Goal: Contribute content

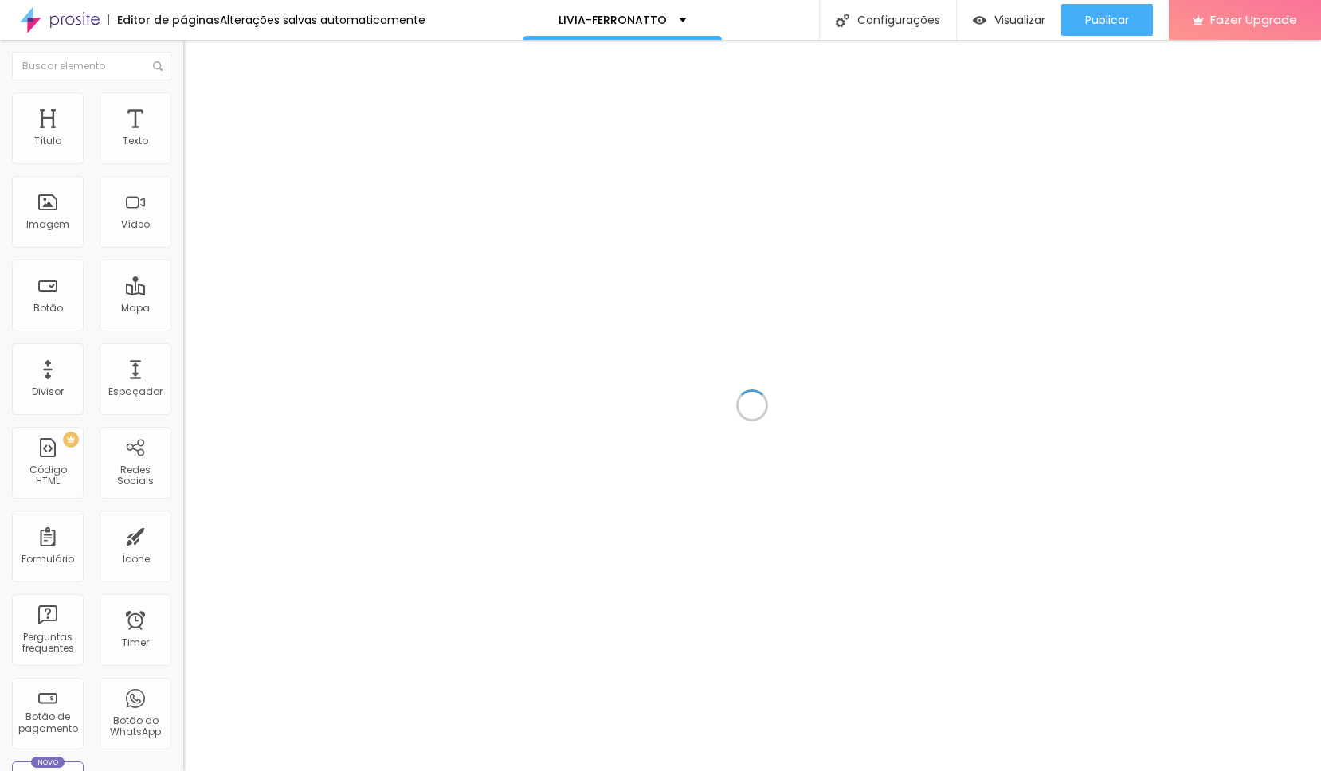
click at [726, 318] on div at bounding box center [752, 405] width 1138 height 731
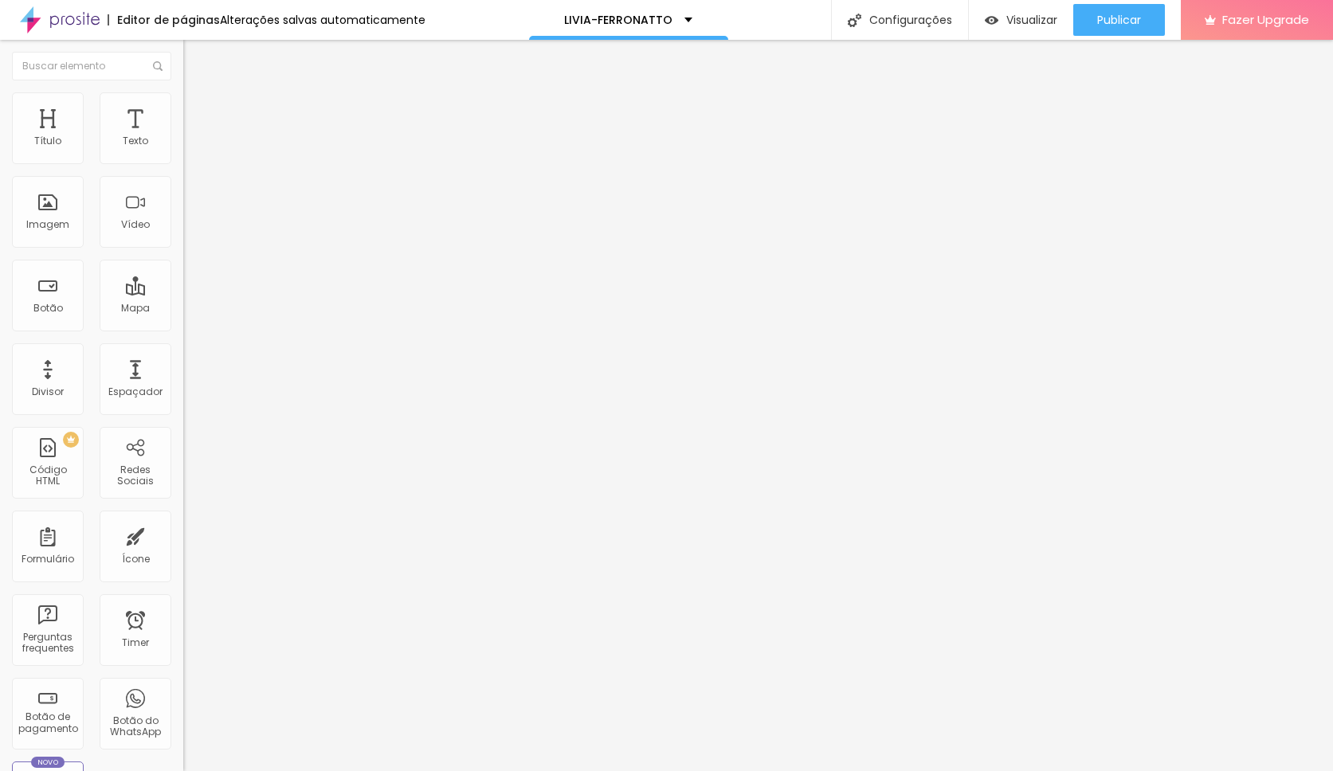
click at [183, 150] on input "vimeo.com/1115038700" at bounding box center [278, 142] width 191 height 16
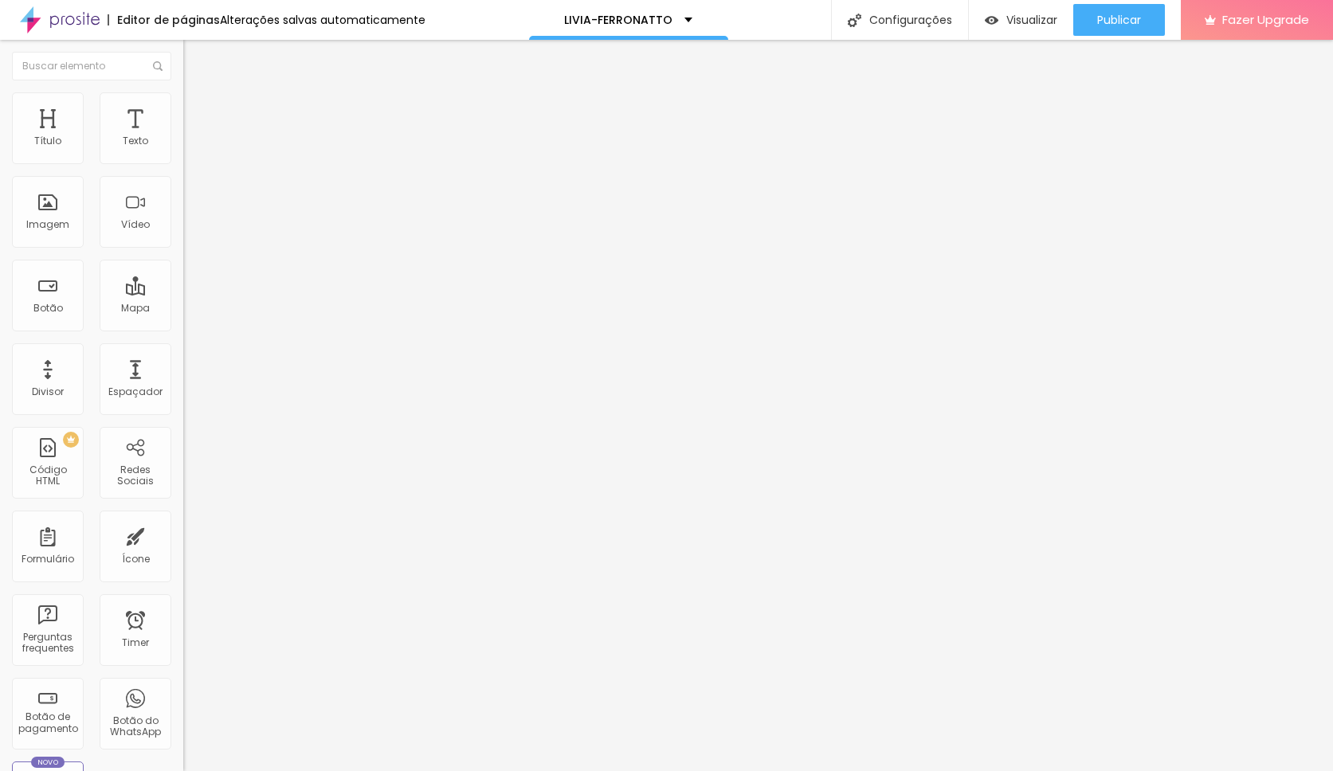
click at [183, 150] on input "vimeo.com/1115038700" at bounding box center [278, 142] width 191 height 16
paste input "965433"
type input "vimeo.com/1115965433"
click at [1090, 21] on button "Publicar" at bounding box center [1119, 20] width 92 height 32
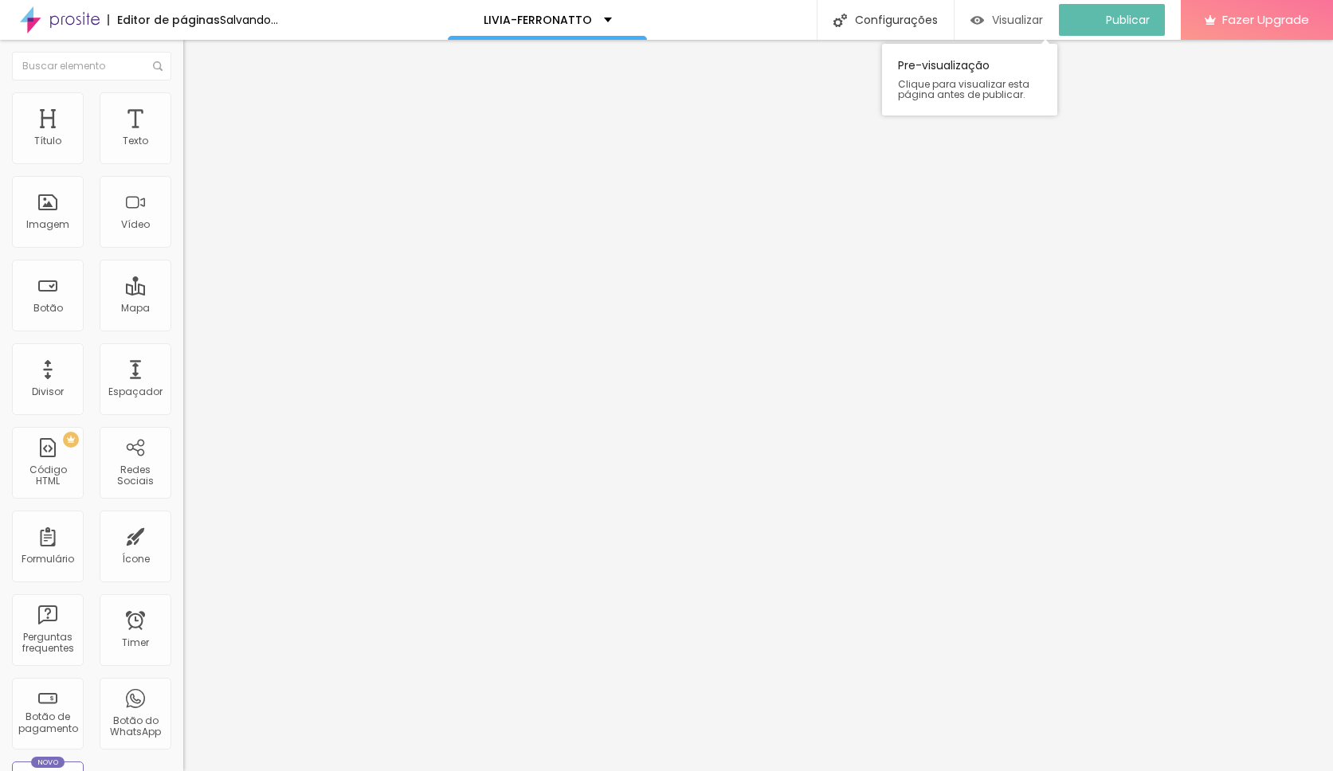
click at [1031, 22] on span "Visualizar" at bounding box center [1017, 20] width 51 height 13
